Goal: Task Accomplishment & Management: Manage account settings

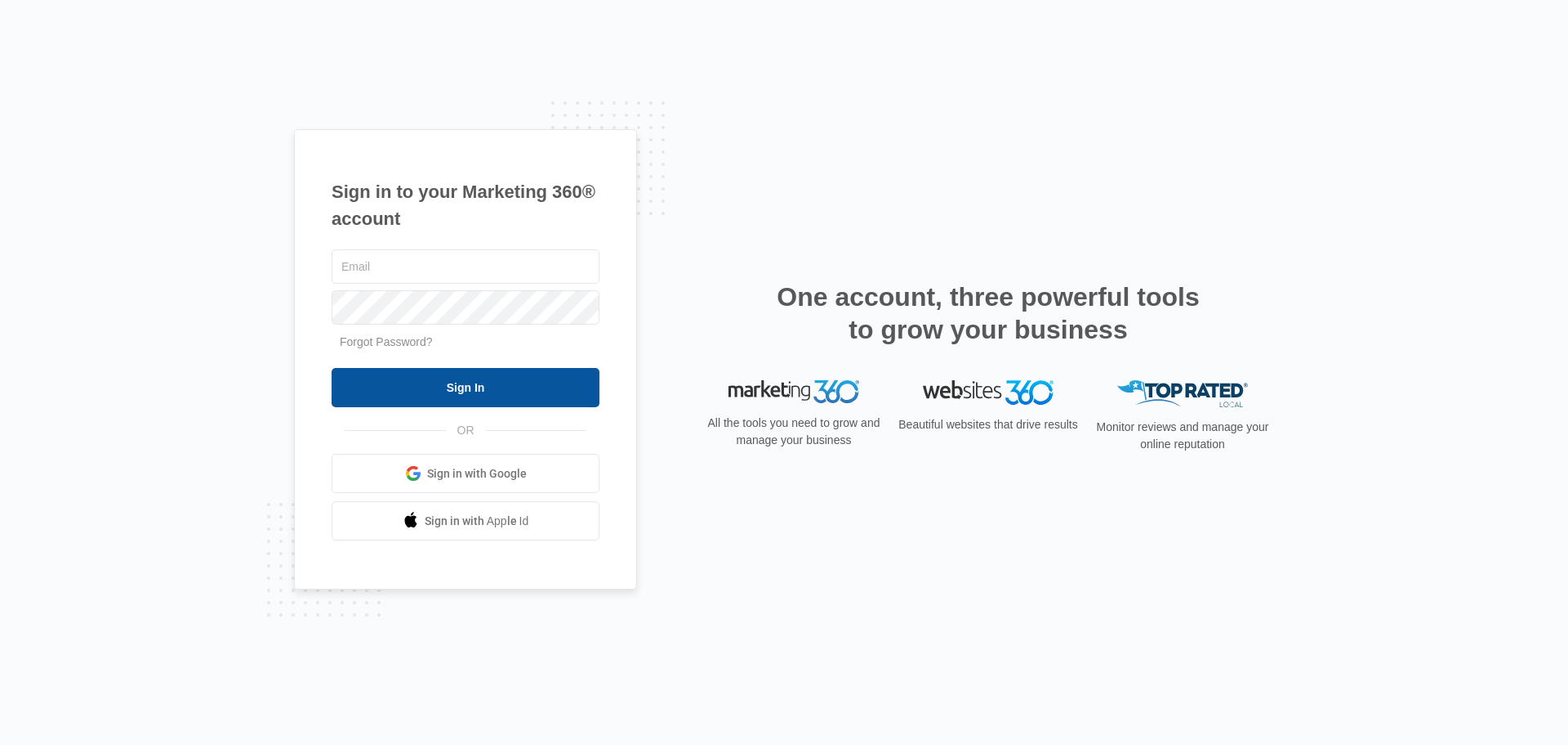
type input "[EMAIL_ADDRESS][DOMAIN_NAME]"
click at [476, 394] on input "Sign In" at bounding box center [465, 387] width 268 height 39
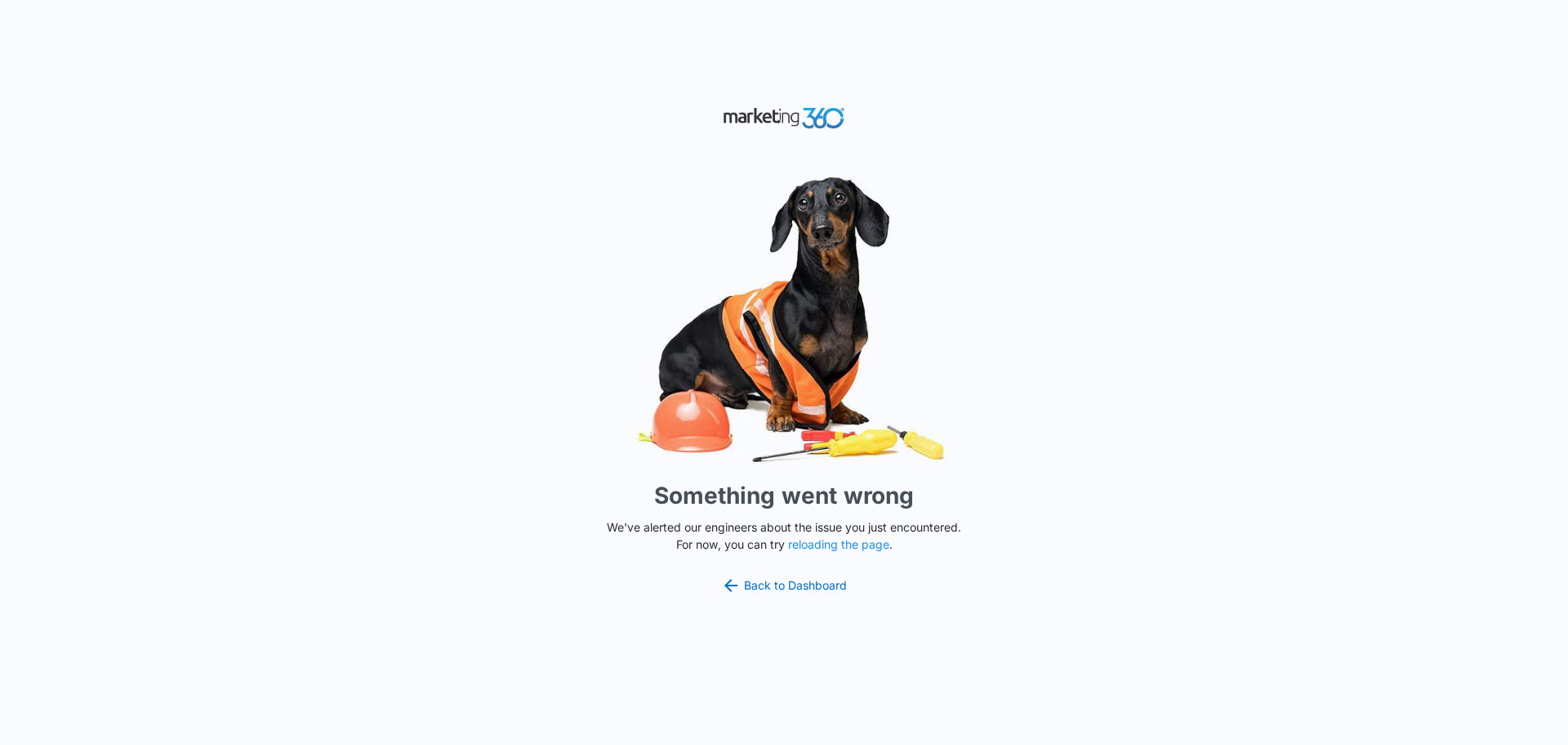
click at [1360, 148] on div "Something went wrong We've alerted our engineers about the issue you just encou…" at bounding box center [784, 372] width 1568 height 745
click at [803, 590] on link "Back to Dashboard" at bounding box center [784, 585] width 125 height 20
click at [1140, 155] on div "Something went wrong We've alerted our engineers about the issue you just encou…" at bounding box center [784, 372] width 1568 height 745
